Goal: Task Accomplishment & Management: Manage account settings

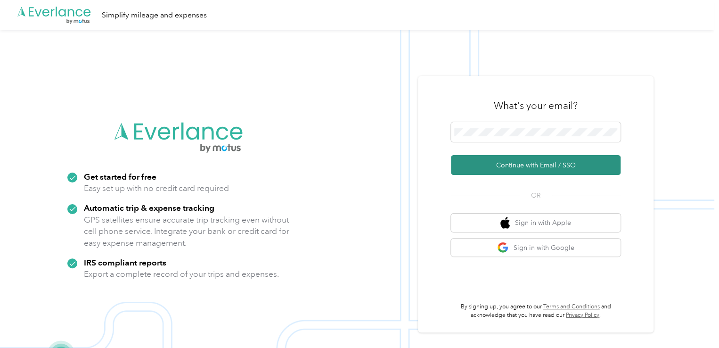
click at [512, 166] on button "Continue with Email / SSO" at bounding box center [536, 165] width 170 height 20
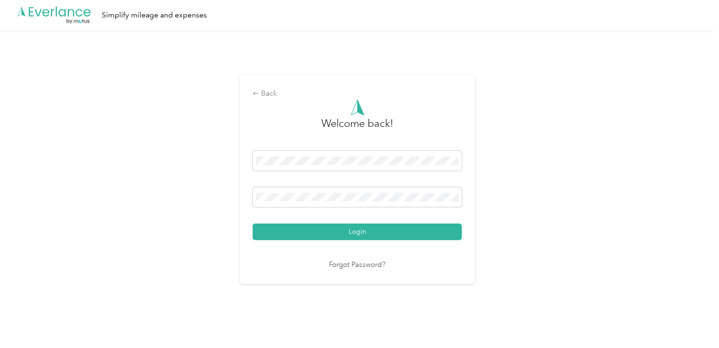
click at [252, 223] on button "Login" at bounding box center [356, 231] width 209 height 16
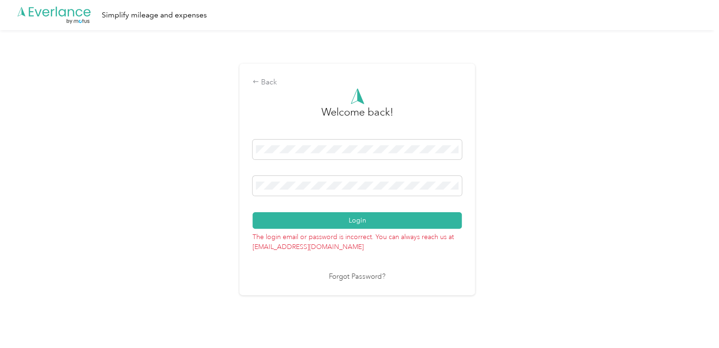
click at [252, 212] on button "Login" at bounding box center [356, 220] width 209 height 16
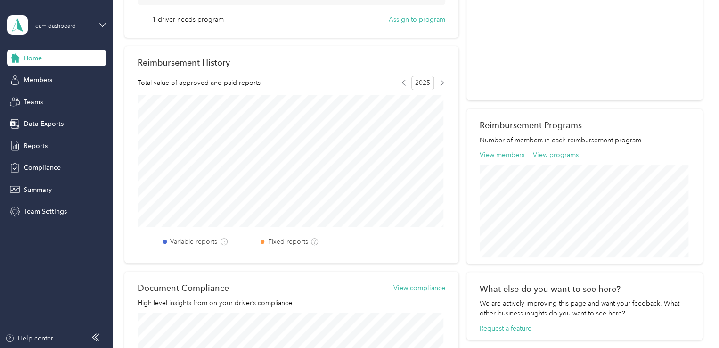
scroll to position [190, 0]
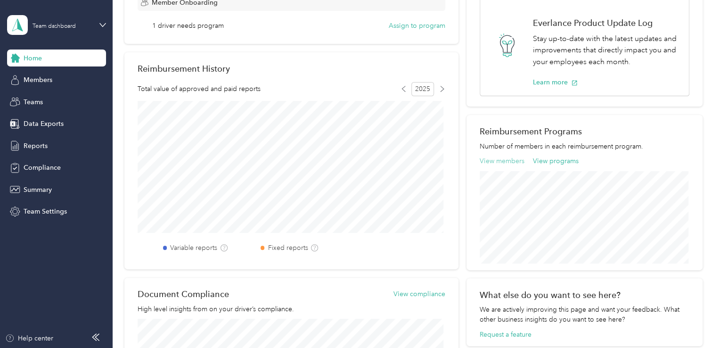
click at [484, 162] on button "View members" at bounding box center [501, 161] width 45 height 10
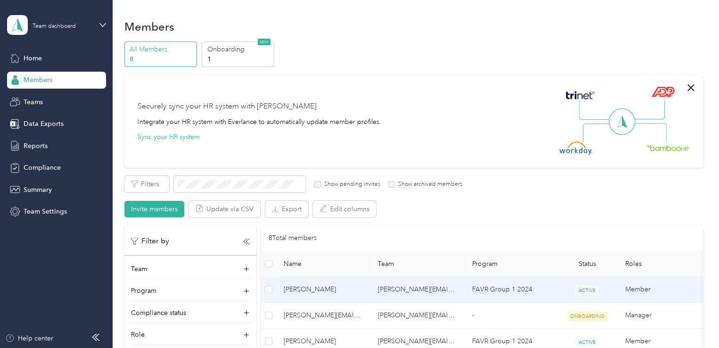
click at [339, 294] on span "[PERSON_NAME]" at bounding box center [323, 289] width 79 height 10
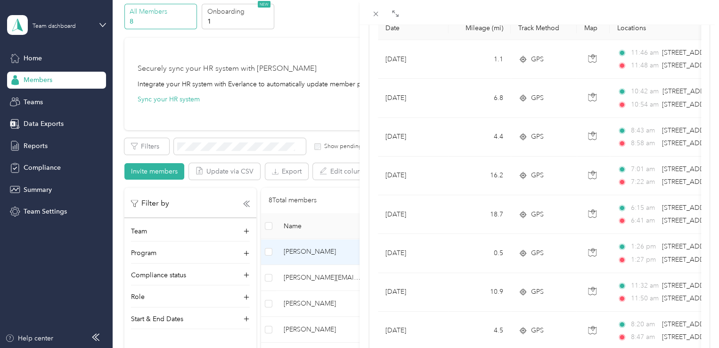
scroll to position [121, 0]
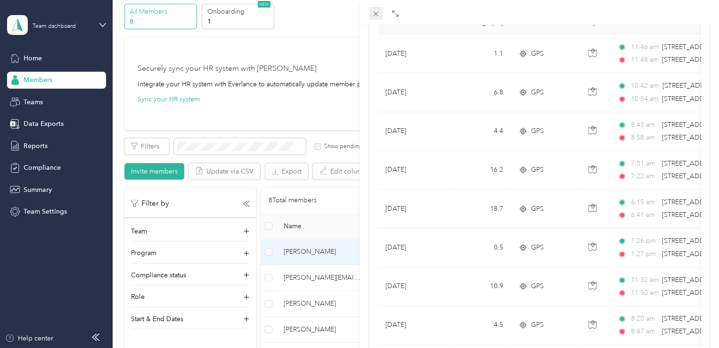
click at [373, 13] on icon at bounding box center [376, 14] width 8 height 8
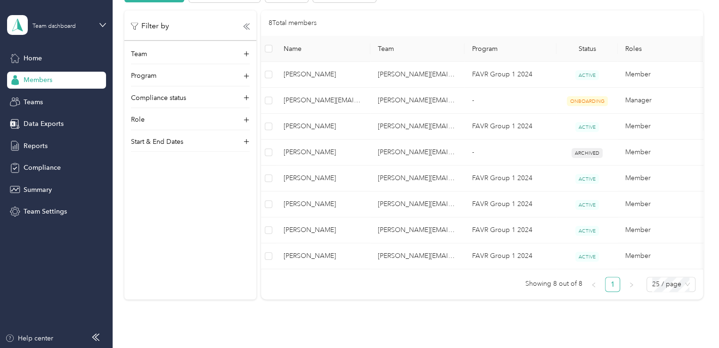
scroll to position [230, 0]
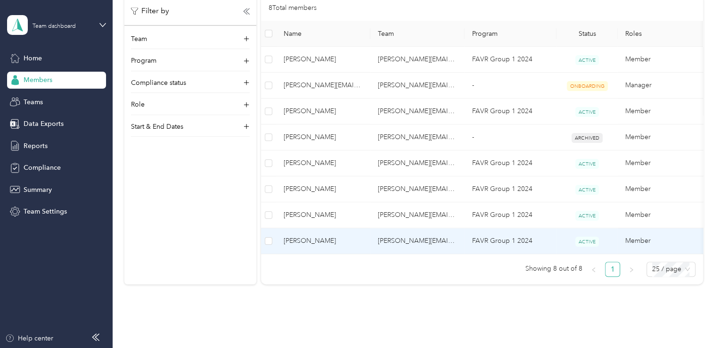
click at [335, 239] on span "[PERSON_NAME]" at bounding box center [323, 240] width 79 height 10
